Goal: Check status

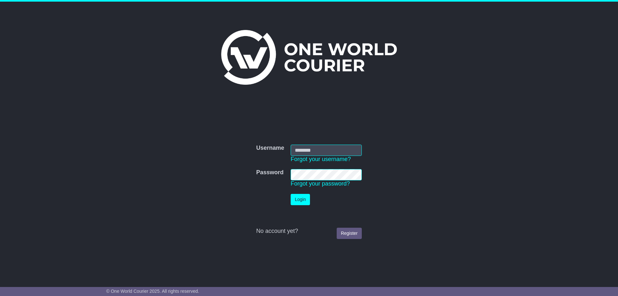
type input "**********"
click at [297, 203] on button "Login" at bounding box center [300, 199] width 19 height 11
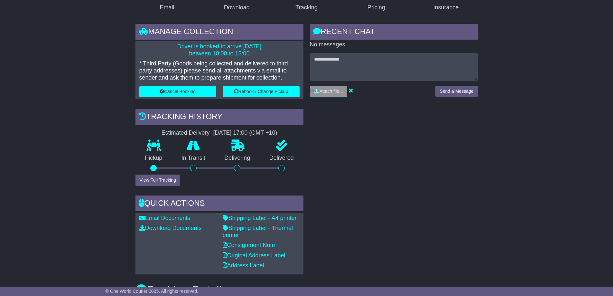
scroll to position [161, 0]
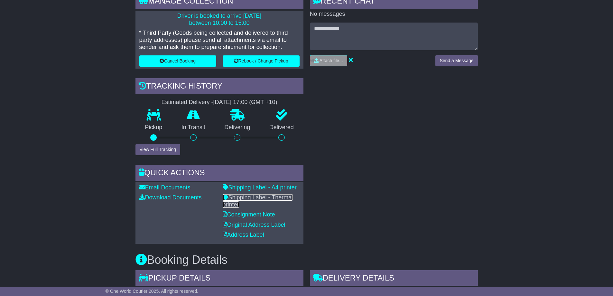
click at [286, 194] on link "Shipping Label - Thermal printer" at bounding box center [258, 201] width 71 height 14
